Goal: Task Accomplishment & Management: Use online tool/utility

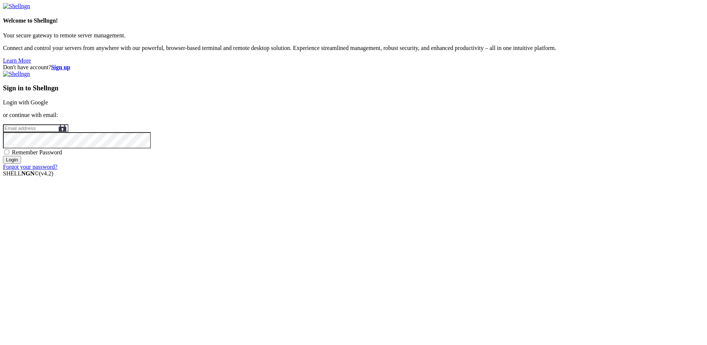
click at [48, 105] on link "Login with Google" at bounding box center [25, 102] width 45 height 6
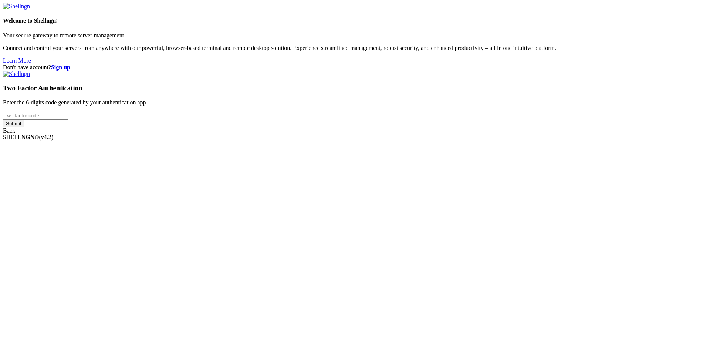
click at [68, 120] on input "number" at bounding box center [35, 116] width 65 height 8
type input "674891"
click at [3, 120] on input "Submit" at bounding box center [13, 124] width 21 height 8
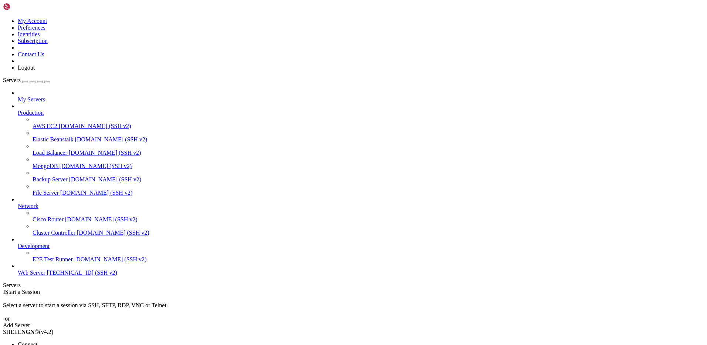
click at [74, 344] on li "Open SFTP" at bounding box center [51, 351] width 67 height 7
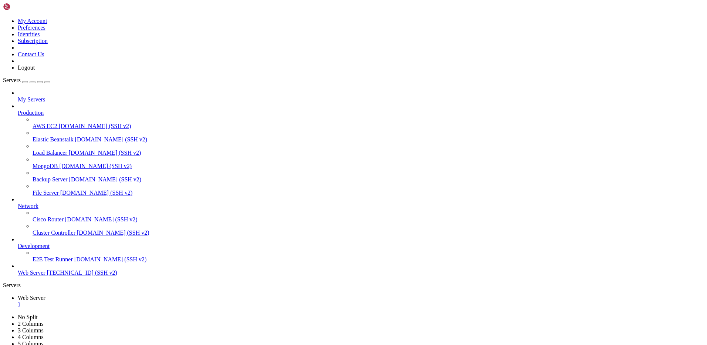
type input "/var/www/drupal_phonecardsite/sites/default/files/phonecard_images/prefixs"
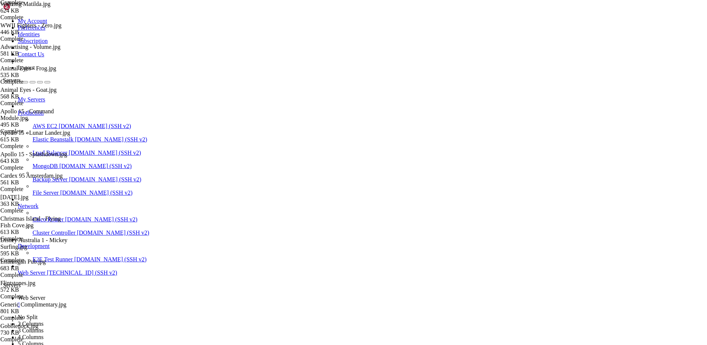
scroll to position [440, 0]
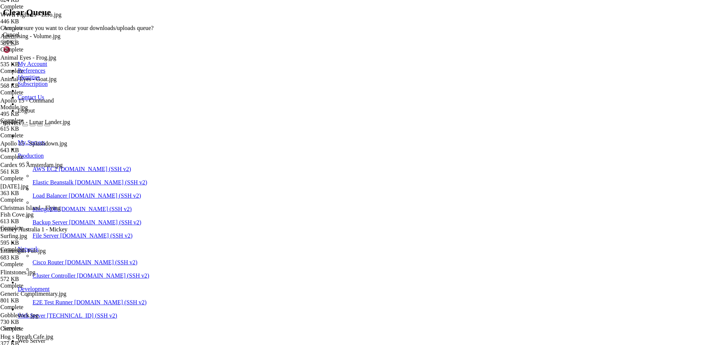
click at [16, 46] on button "OK" at bounding box center [9, 42] width 13 height 8
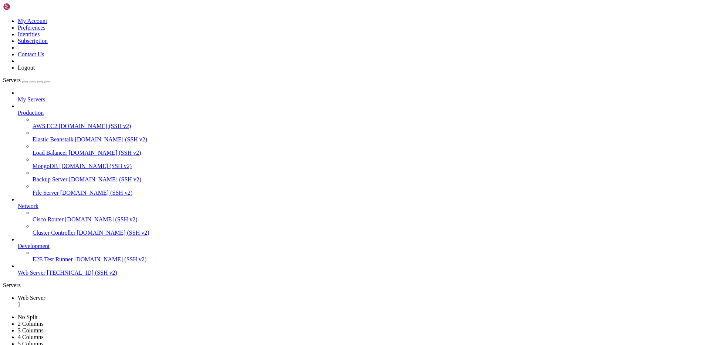
scroll to position [2094, 0]
click at [139, 301] on div "" at bounding box center [361, 304] width 687 height 7
click at [68, 276] on span "[TECHNICAL_ID] (SSH v2)" at bounding box center [82, 272] width 70 height 6
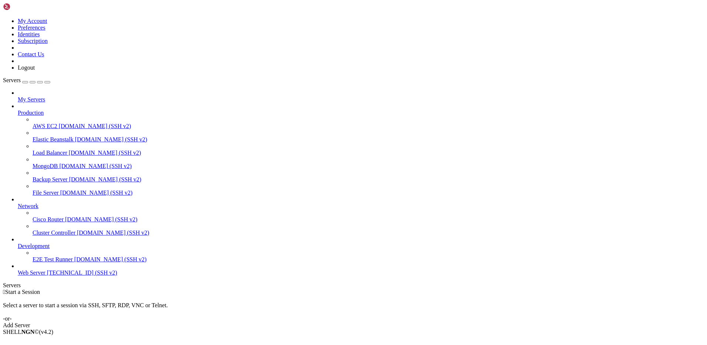
click at [68, 276] on span "[TECHNICAL_ID] (SSH v2)" at bounding box center [82, 272] width 70 height 6
drag, startPoint x: 361, startPoint y: 446, endPoint x: 433, endPoint y: 446, distance: 72.2
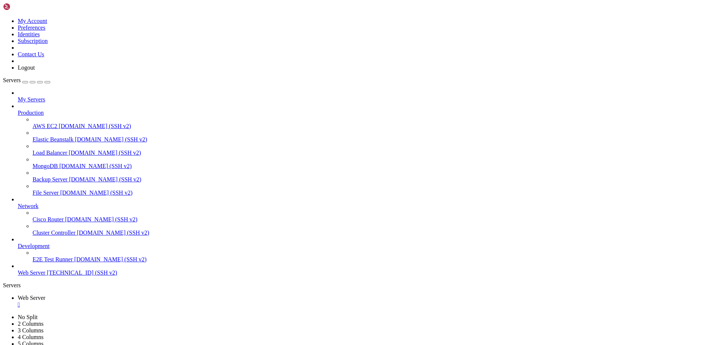
copy x-row "files_less_than_200k.txt"
